Goal: Task Accomplishment & Management: Manage account settings

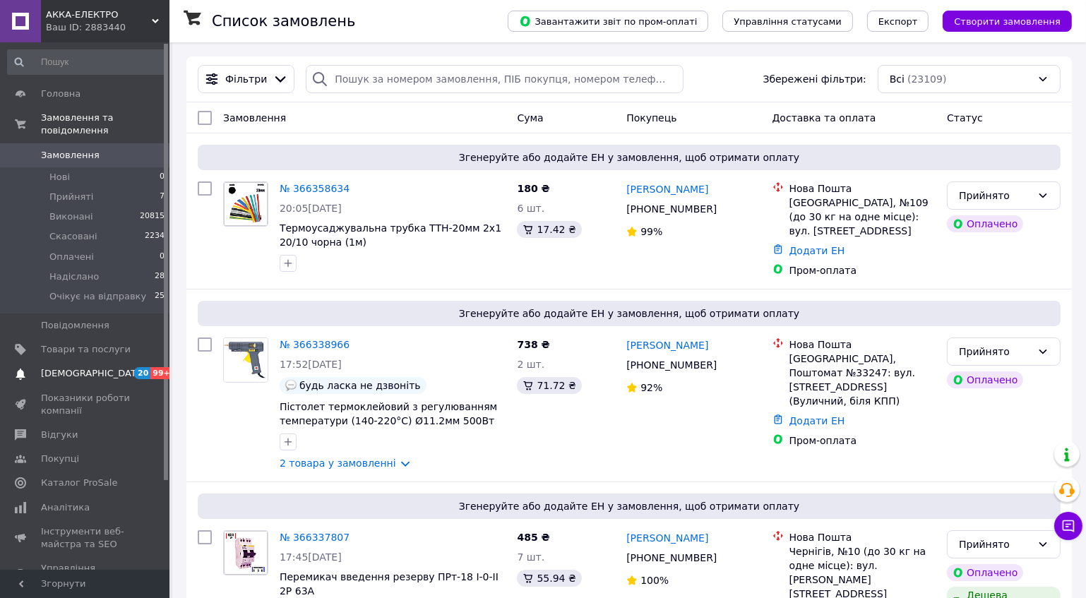
click at [95, 367] on span "[DEMOGRAPHIC_DATA]" at bounding box center [86, 373] width 90 height 13
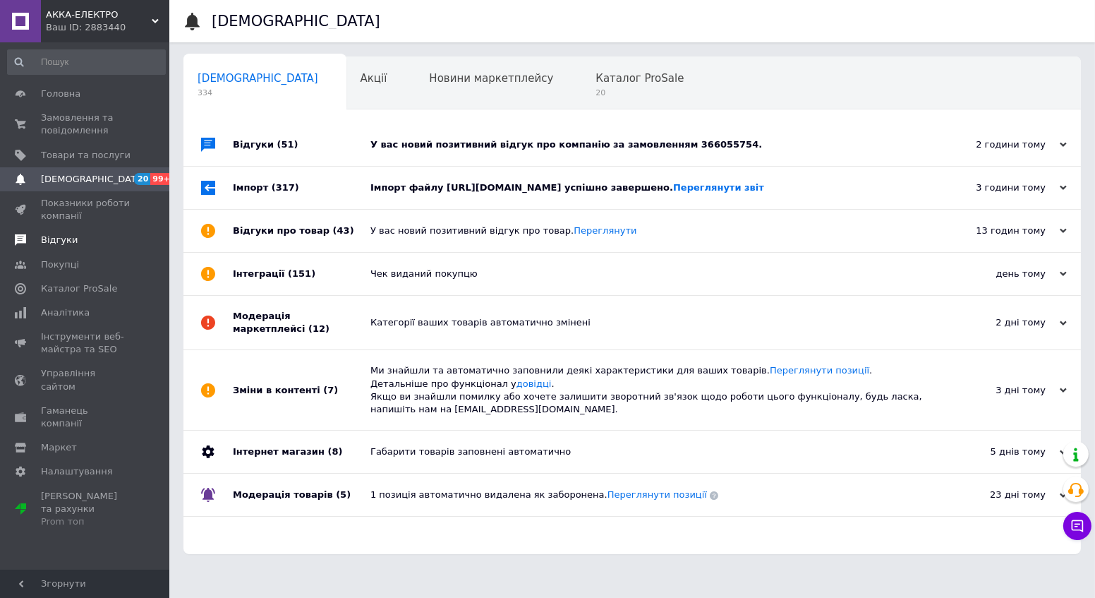
click at [55, 236] on span "Відгуки" at bounding box center [59, 240] width 37 height 13
